Goal: Use online tool/utility: Utilize a website feature to perform a specific function

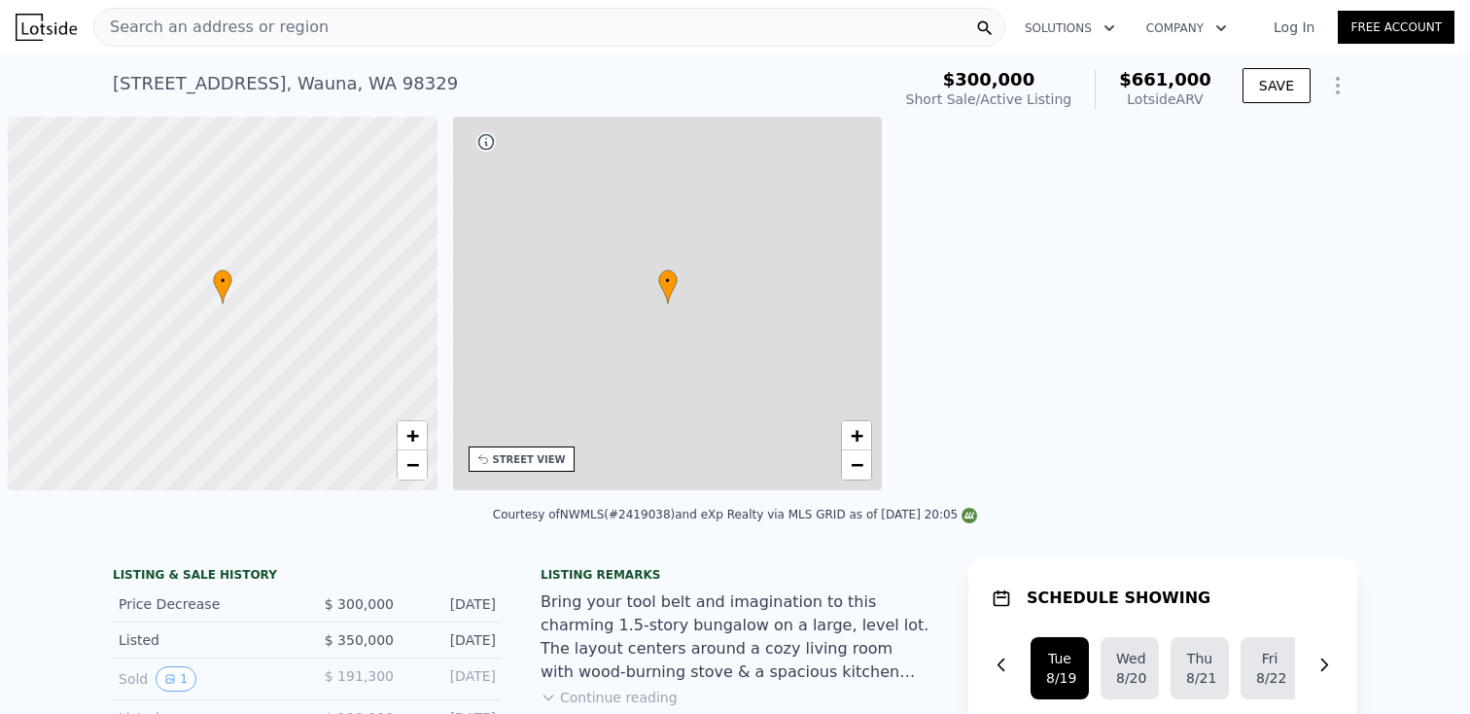
scroll to position [0, 8]
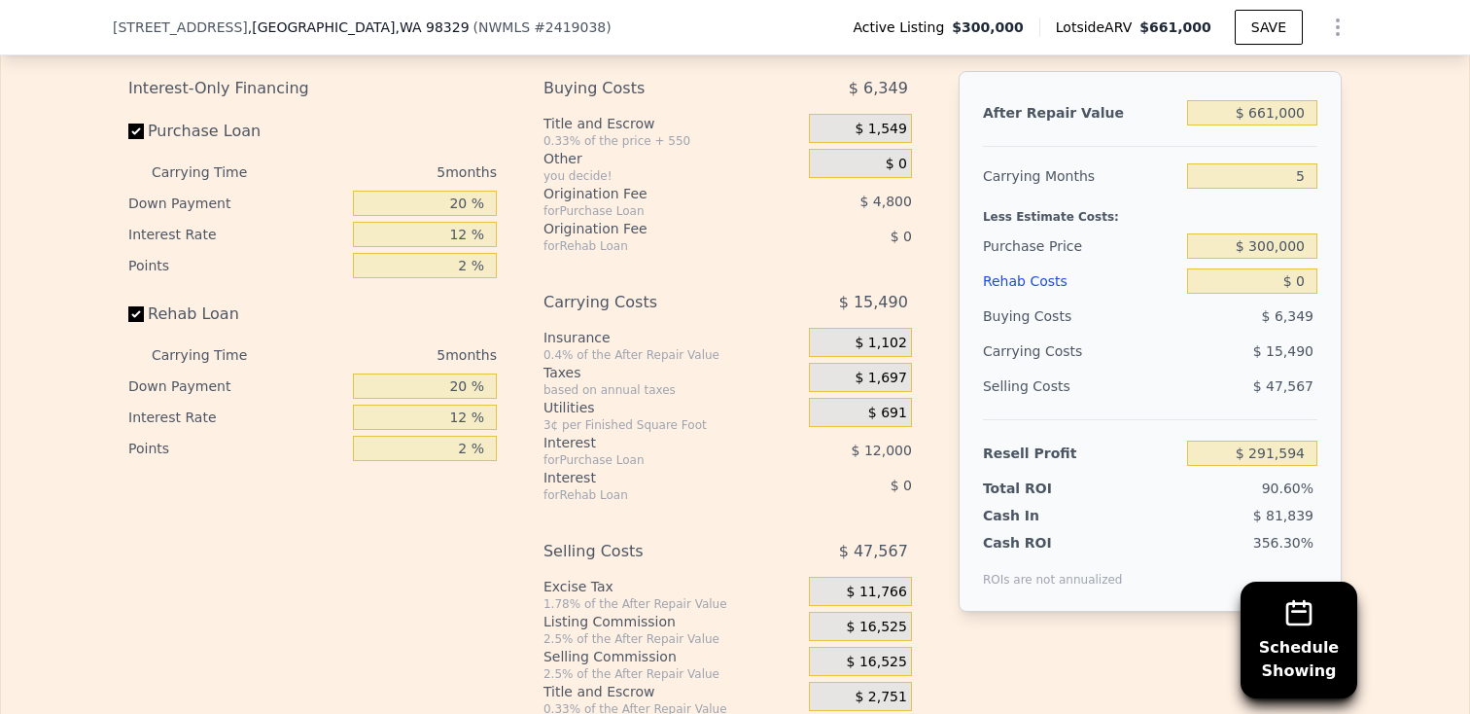
scroll to position [3058, 0]
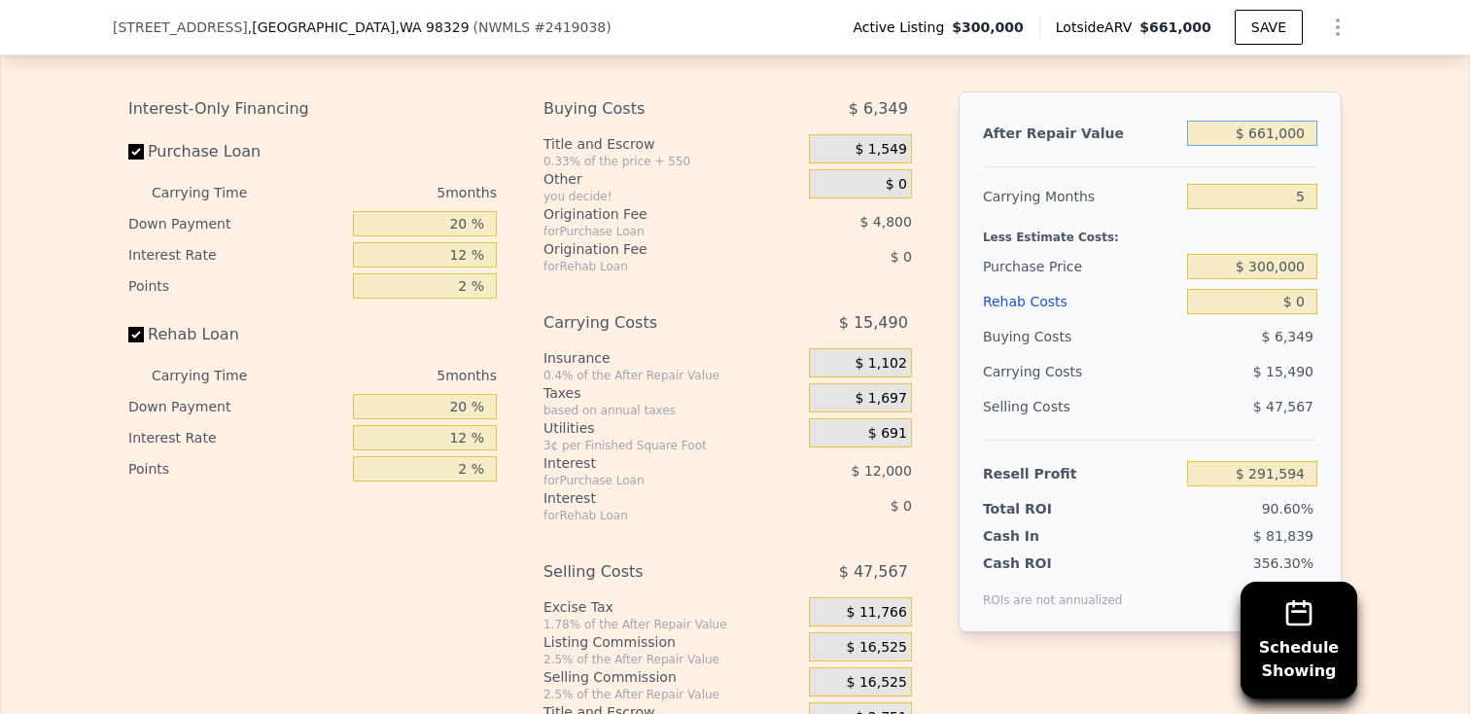
click at [1271, 123] on input "$ 661,000" at bounding box center [1252, 133] width 130 height 25
click at [1269, 136] on input "$ 661,000" at bounding box center [1252, 133] width 130 height 25
type input "$ 61,000"
type input "-$ 264,728"
type input "$ 1,000"
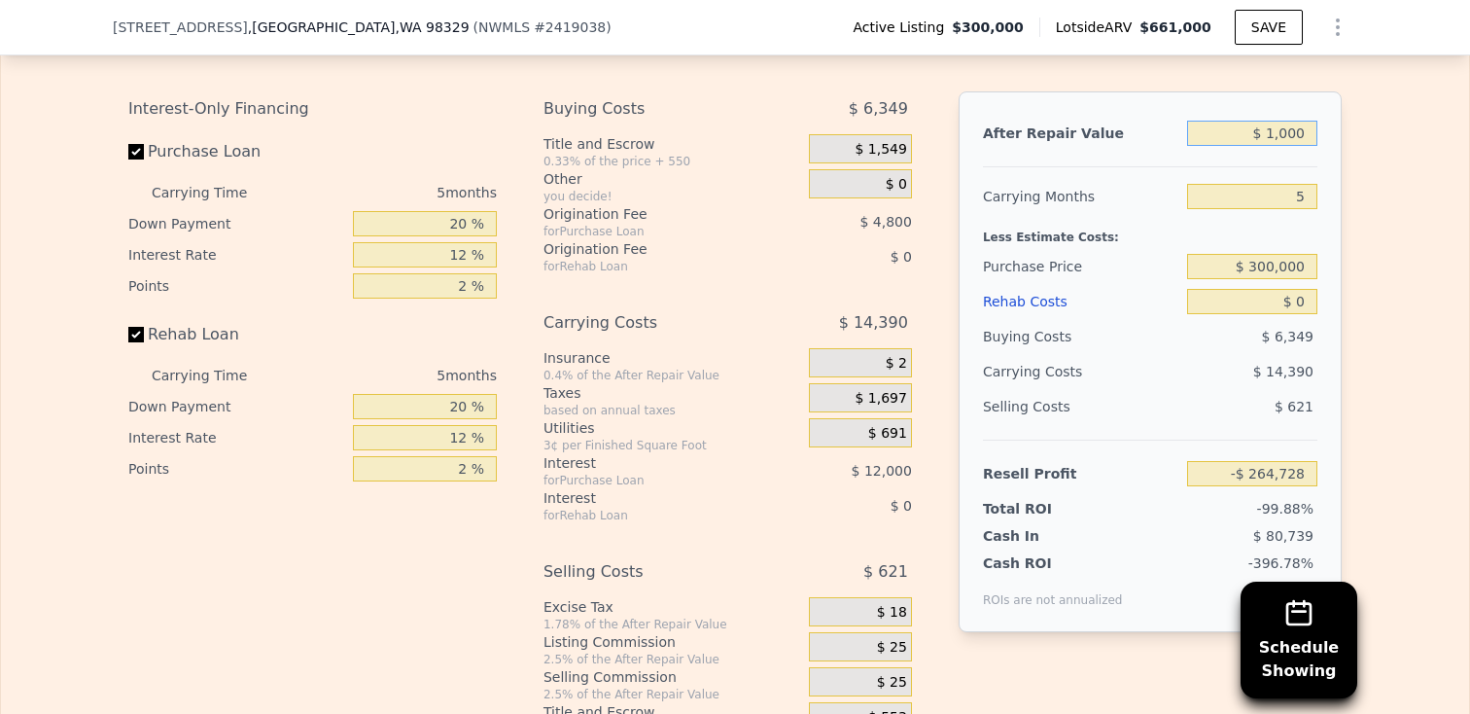
type input "-$ 320,360"
type input "$ 51,000"
type input "-$ 274,000"
type input "$ 551,000"
type input "$ 189,602"
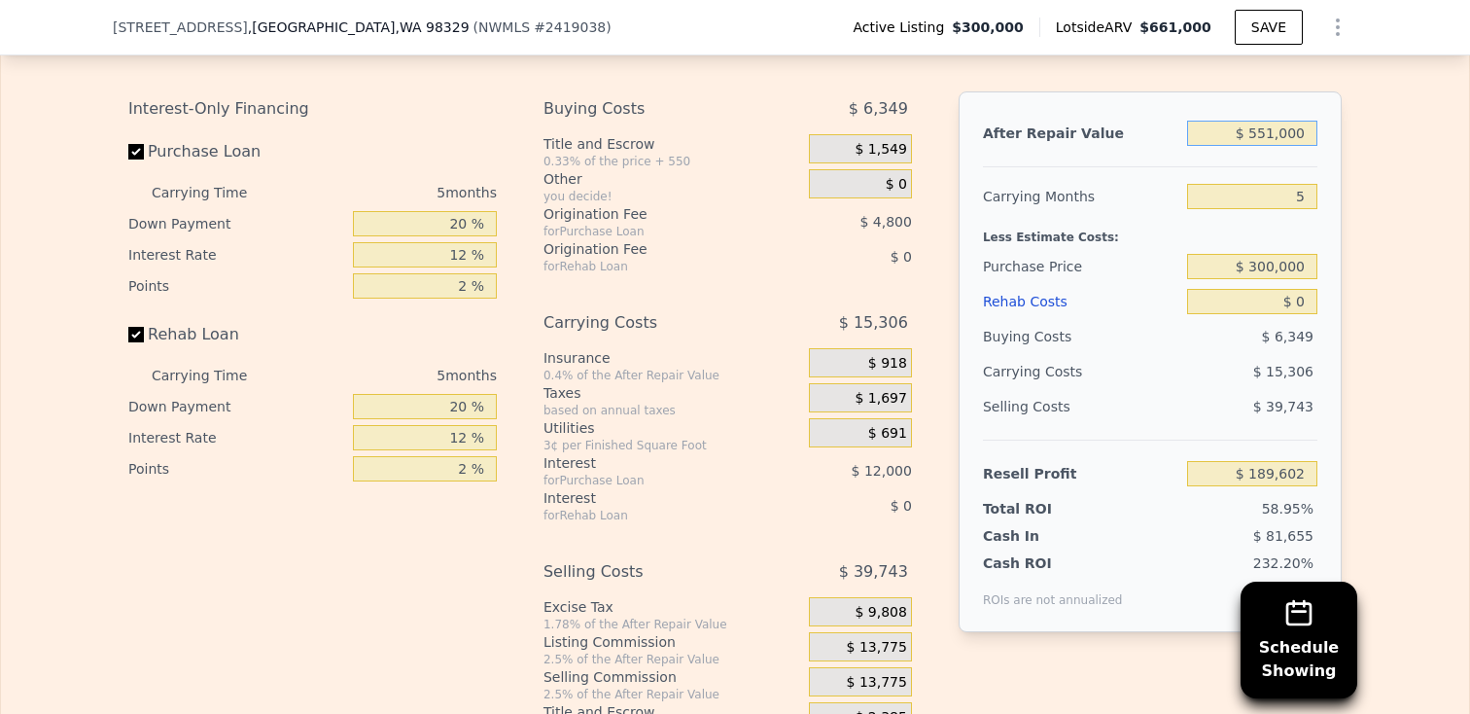
type input "$ 551,000"
click at [1359, 218] on div "Edit the assumptions in yellow boxes. Input profit to calculate an offer price.…" at bounding box center [735, 376] width 1469 height 724
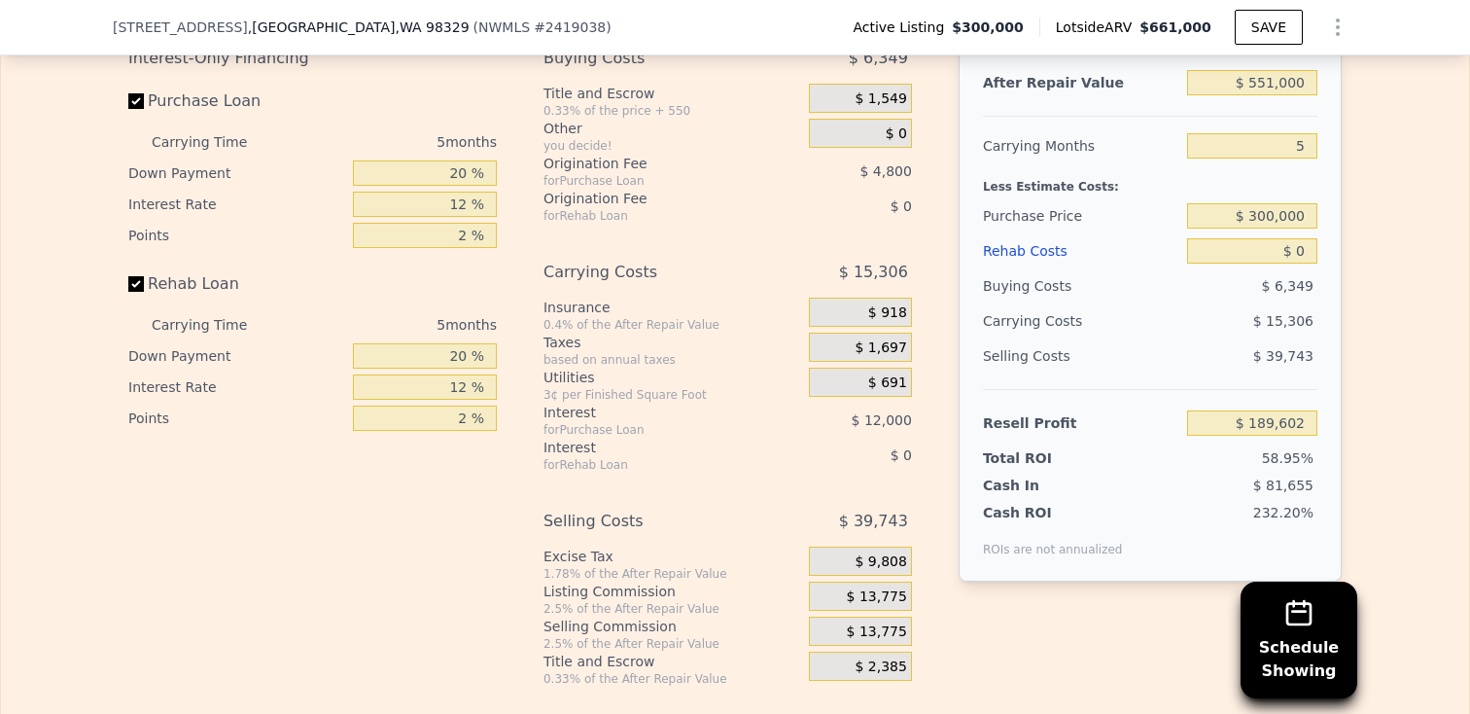
scroll to position [3113, 0]
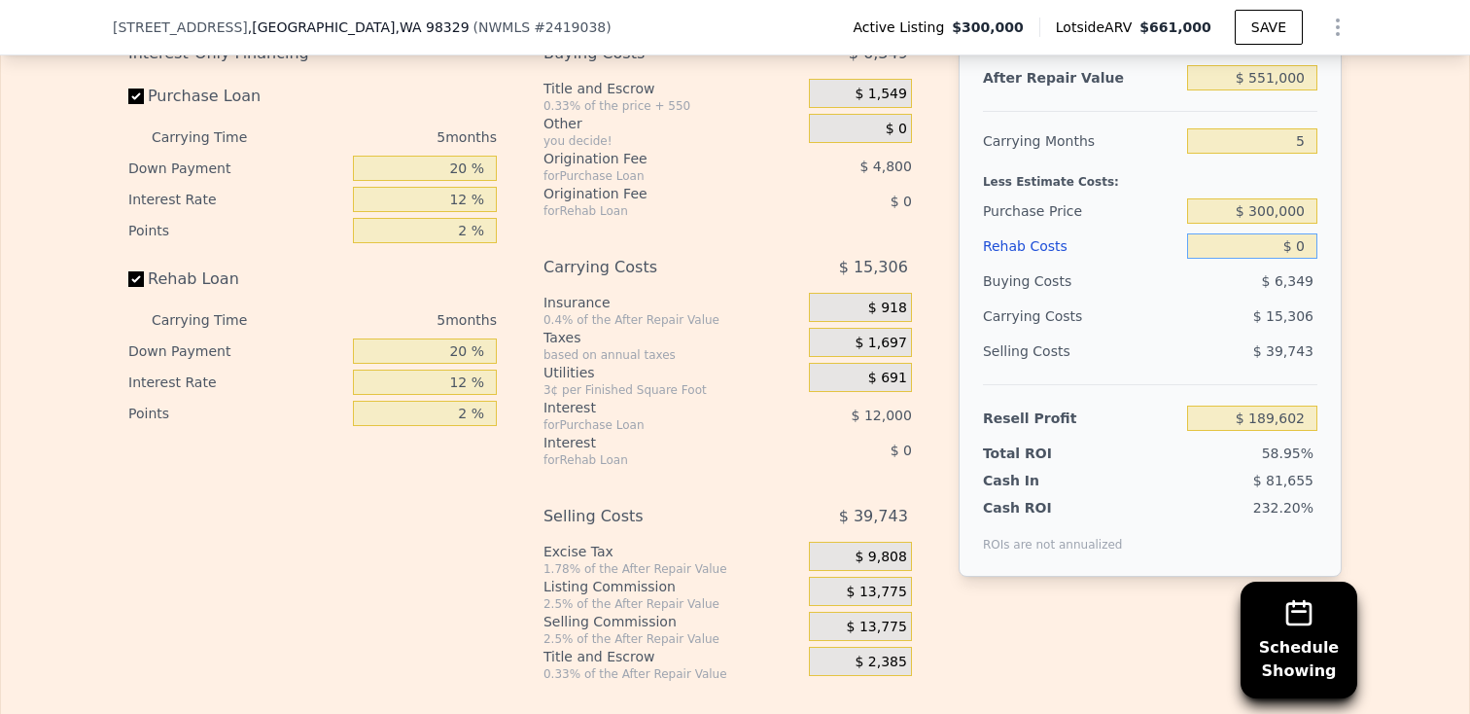
click at [1302, 243] on input "$ 0" at bounding box center [1252, 245] width 130 height 25
type input "$ 1"
type input "$ 189,601"
type input "$ 10"
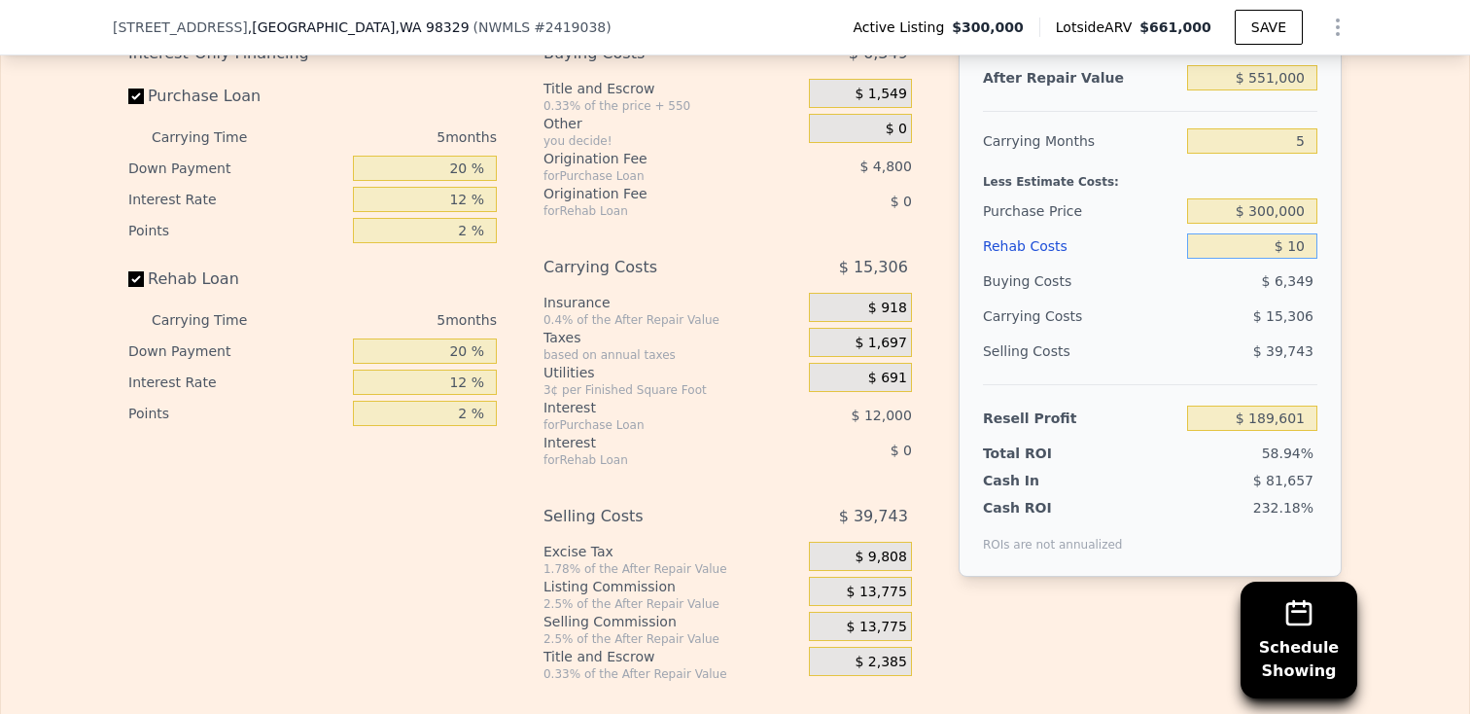
type input "$ 189,592"
type input "$ 100"
type input "$ 189,495"
type input "$ 1,000"
type input "$ 188,546"
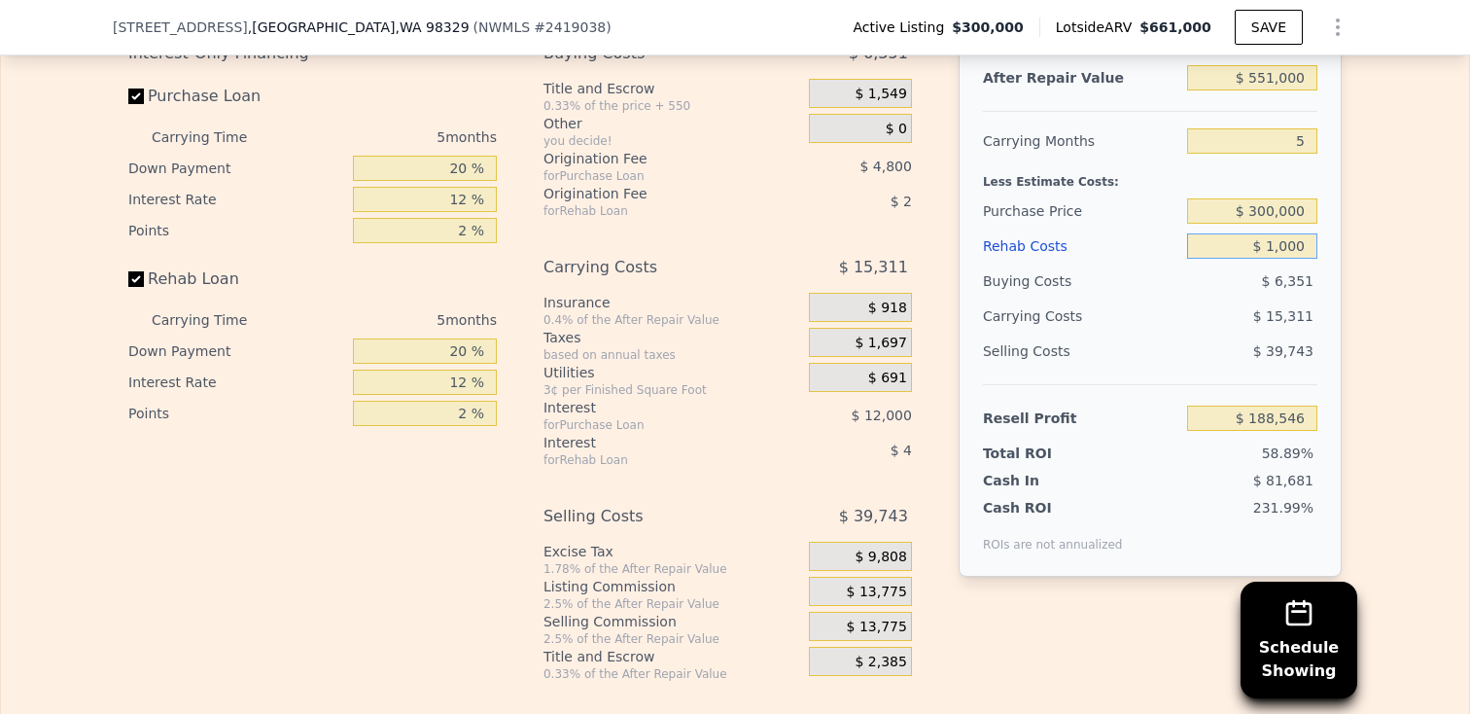
type input "$ 10,000"
type input "$ 179,042"
type input "$ 100,000"
type input "$ 84,002"
type input "$ 100,000"
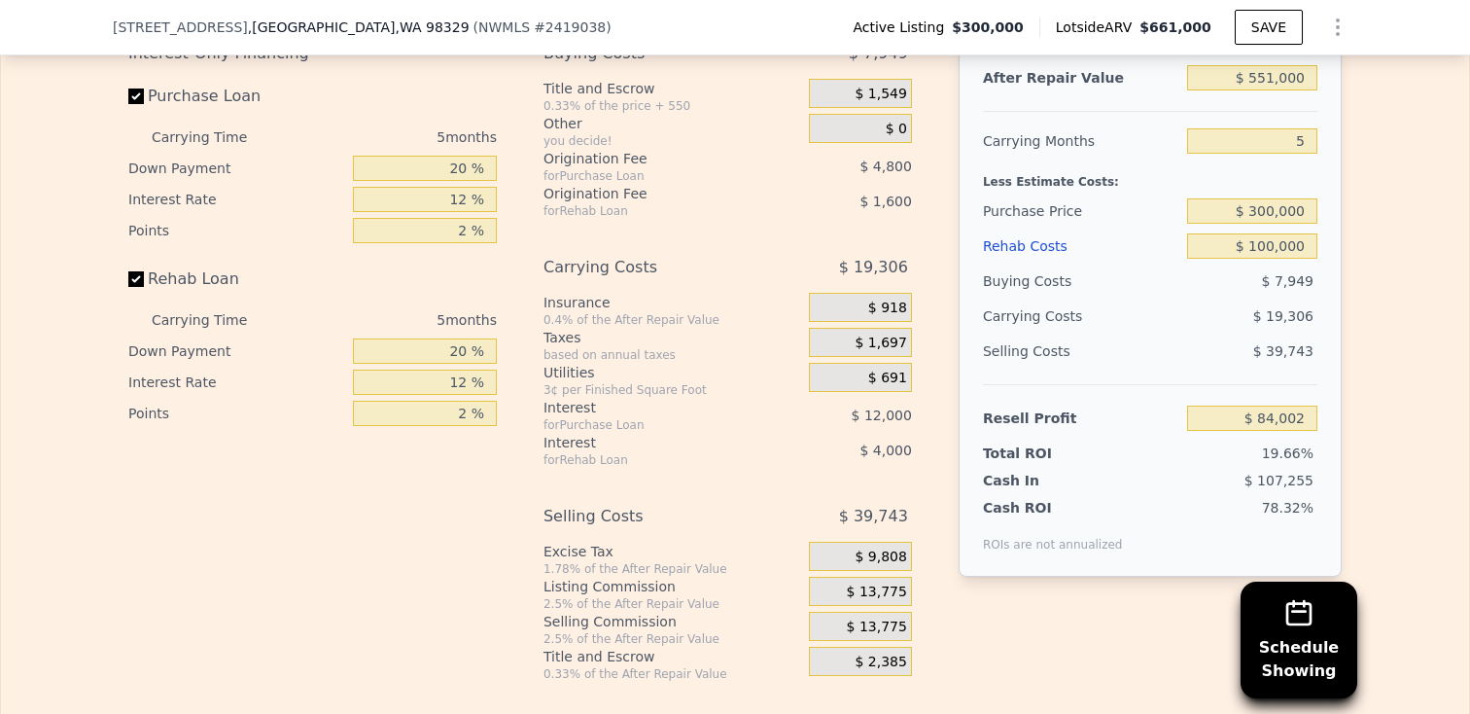
click at [1382, 305] on div "Edit the assumptions in yellow boxes. Input profit to calculate an offer price.…" at bounding box center [735, 320] width 1469 height 724
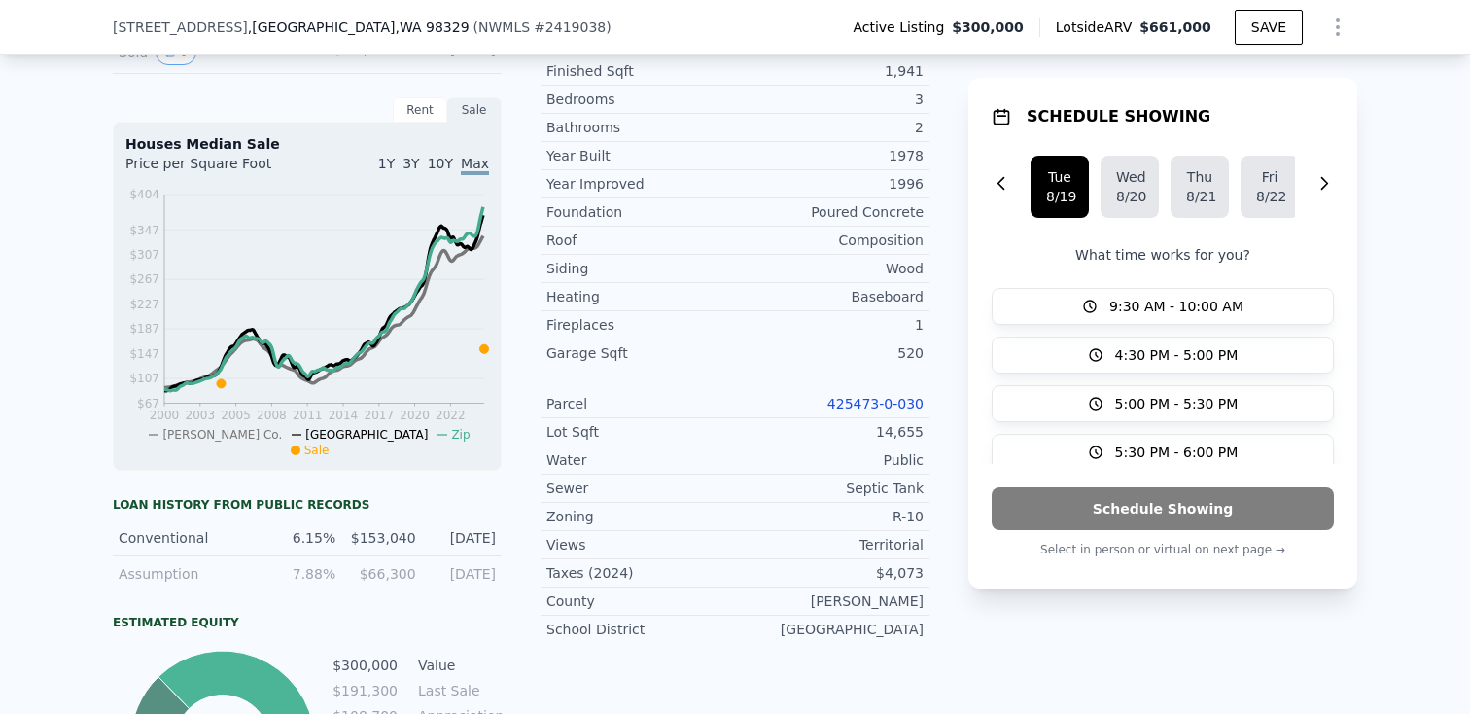
scroll to position [699, 0]
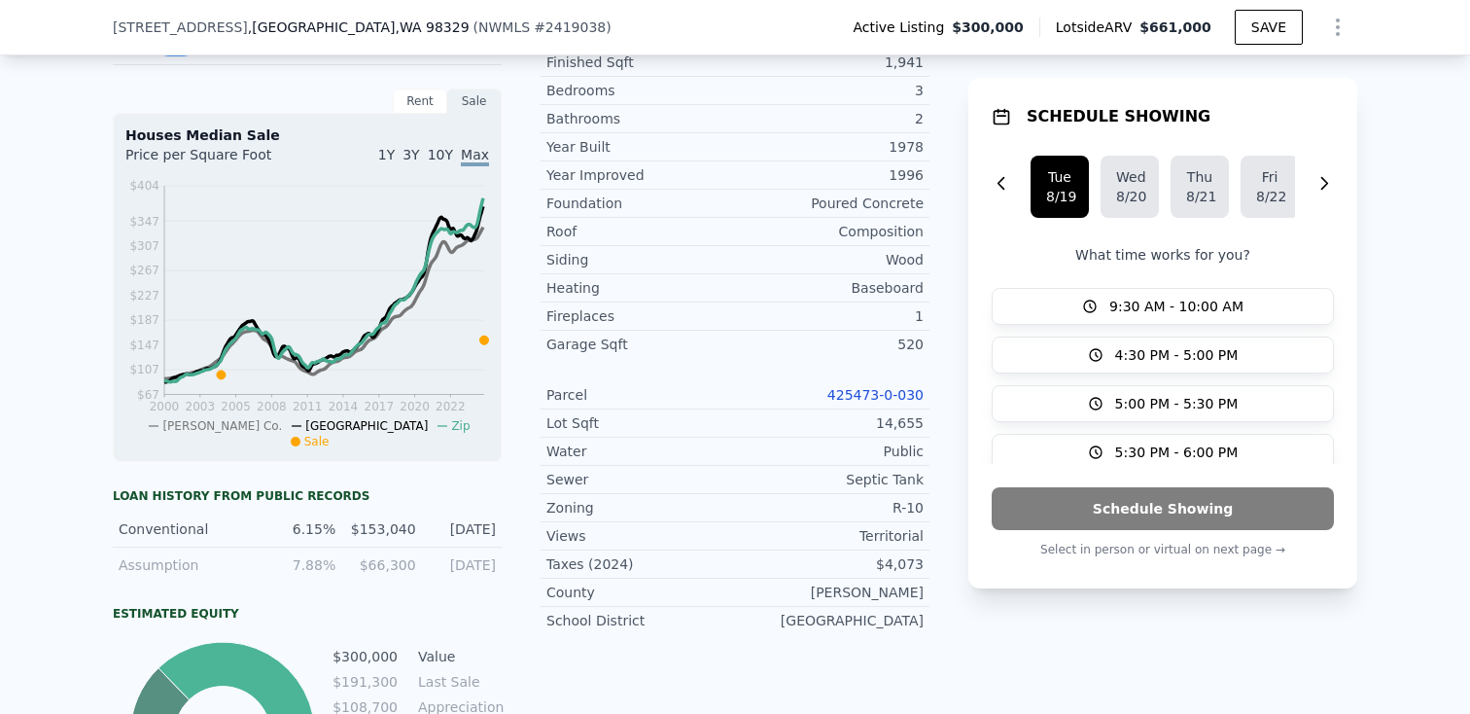
click at [875, 391] on link "425473-0-030" at bounding box center [876, 395] width 96 height 16
click at [707, 250] on div "Siding" at bounding box center [641, 259] width 189 height 19
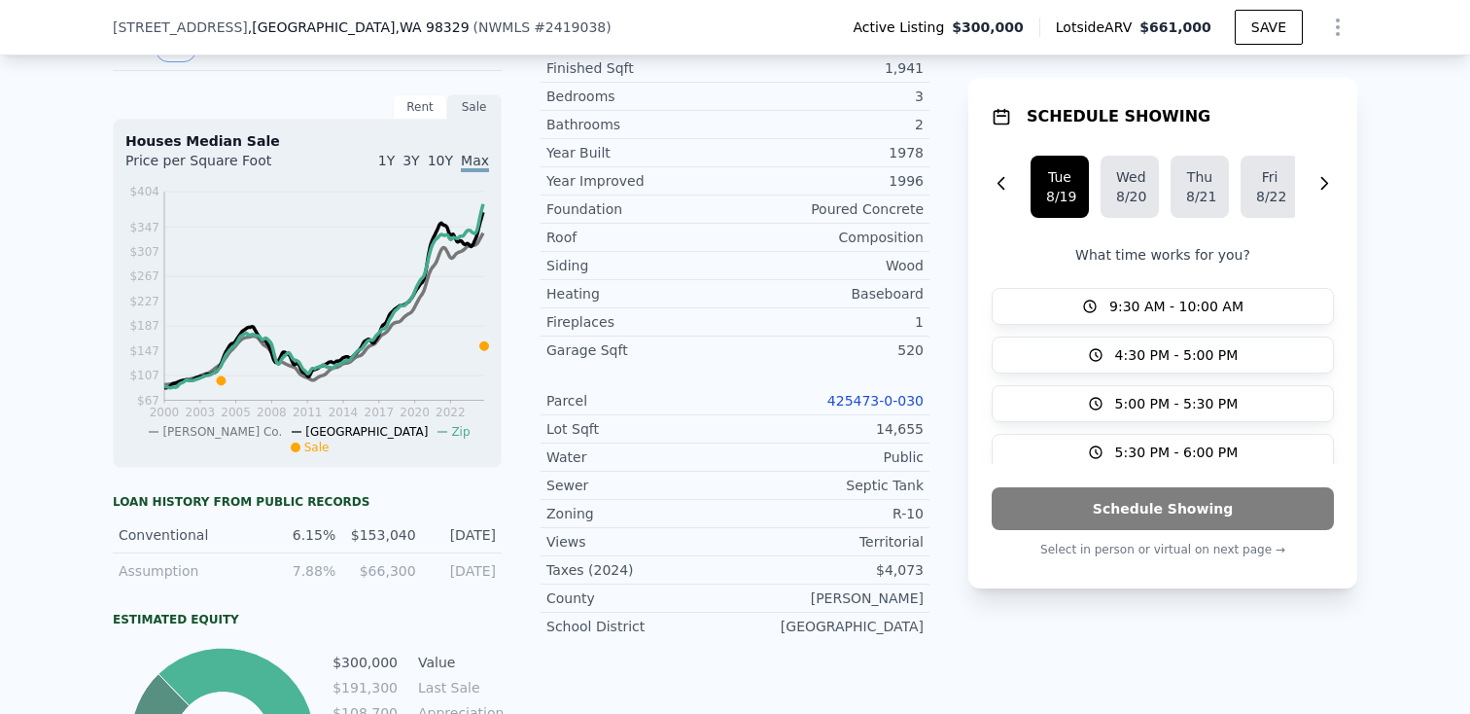
scroll to position [694, 0]
click at [549, 475] on div "Sewer" at bounding box center [641, 484] width 189 height 19
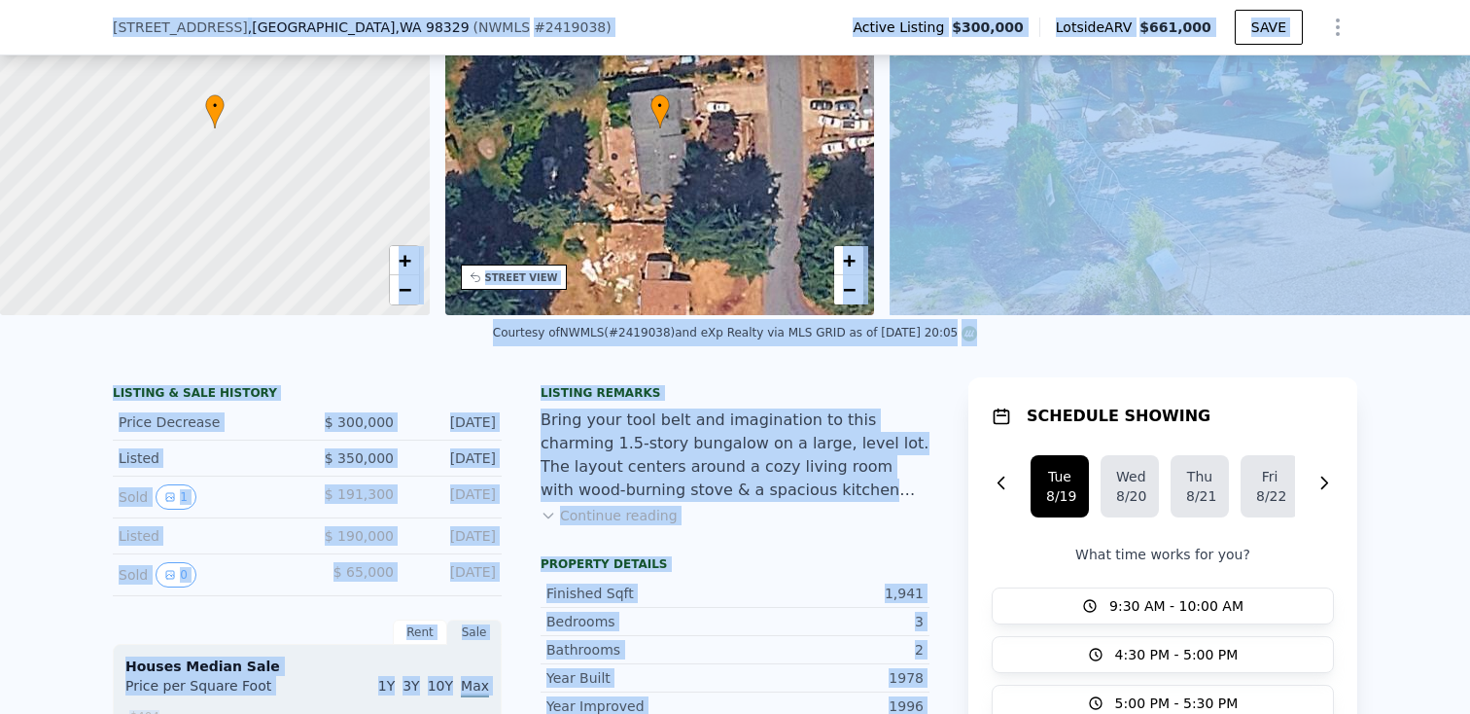
scroll to position [0, 0]
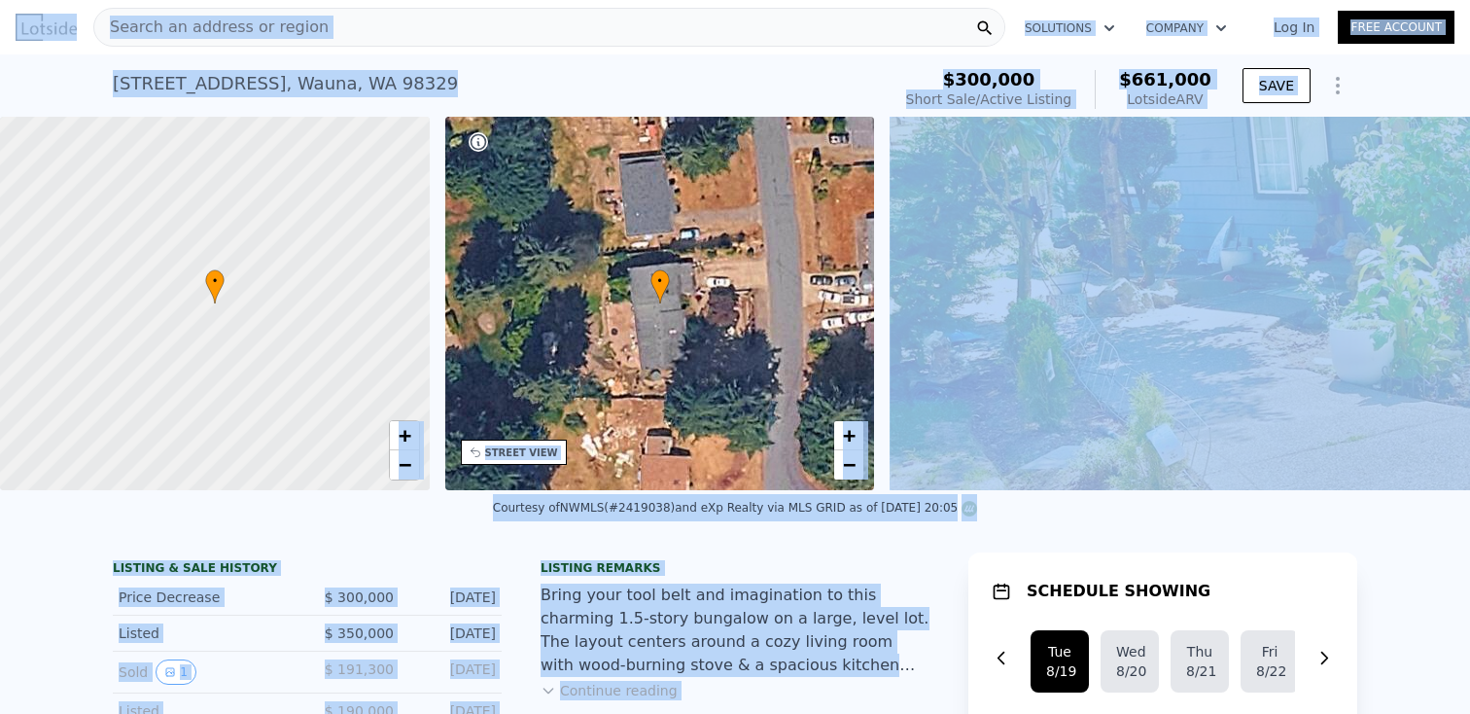
drag, startPoint x: 549, startPoint y: 475, endPoint x: 435, endPoint y: -108, distance: 593.7
click at [435, 0] on html "Search an address or region Solutions Company Open main menu Log In Free Accoun…" at bounding box center [735, 357] width 1470 height 714
